Goal: Download file/media

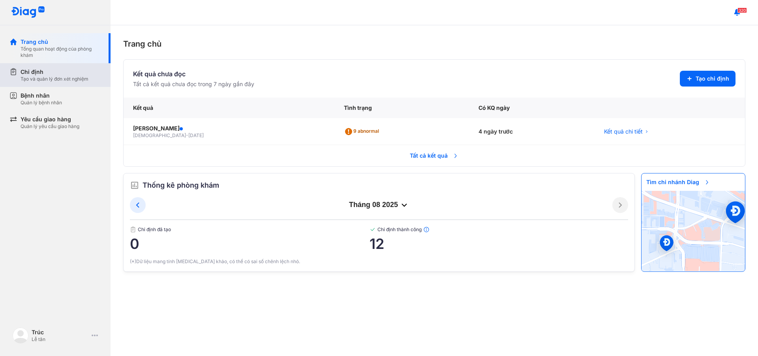
click at [50, 81] on div "Tạo và quản lý đơn xét nghiệm" at bounding box center [55, 79] width 68 height 6
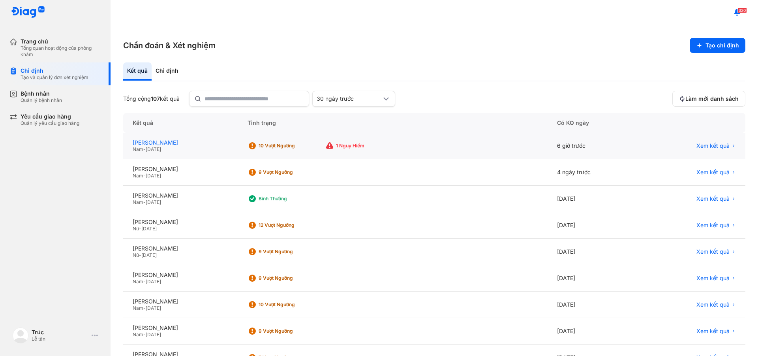
click at [213, 144] on div "[PERSON_NAME]" at bounding box center [181, 142] width 96 height 7
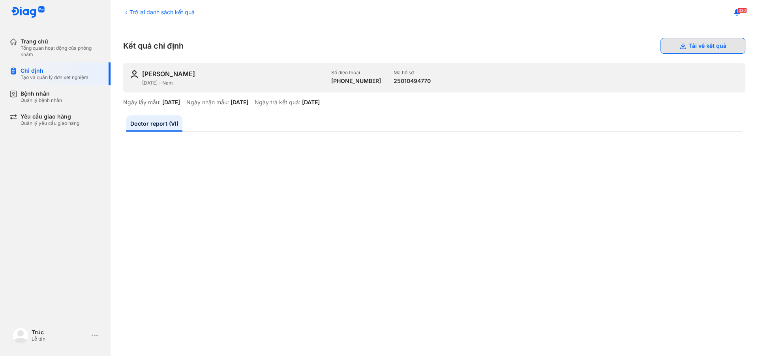
click at [664, 43] on button "Tải về kết quả" at bounding box center [703, 46] width 85 height 16
